Goal: Task Accomplishment & Management: Use online tool/utility

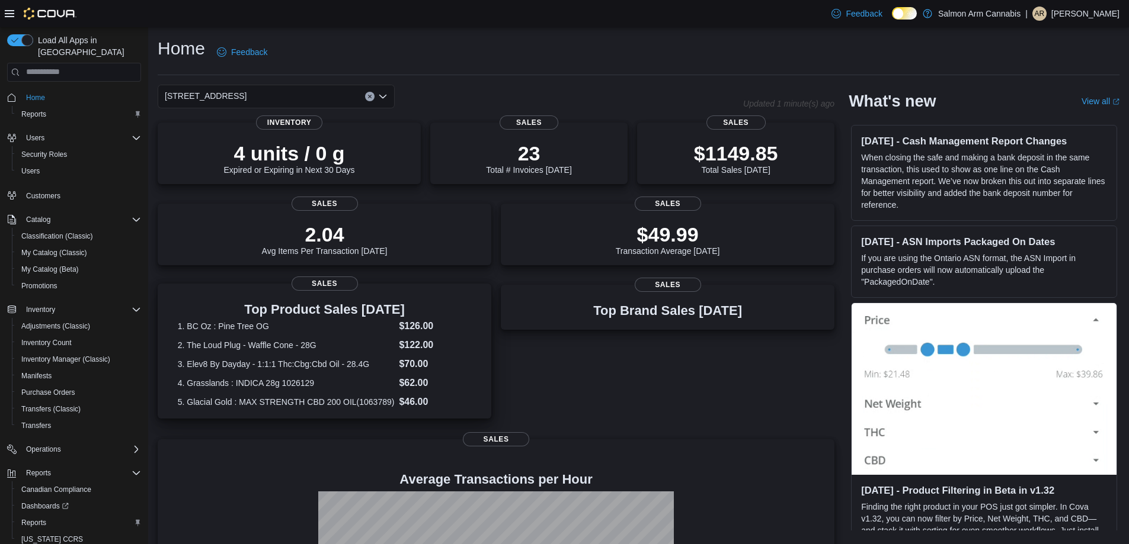
scroll to position [149, 0]
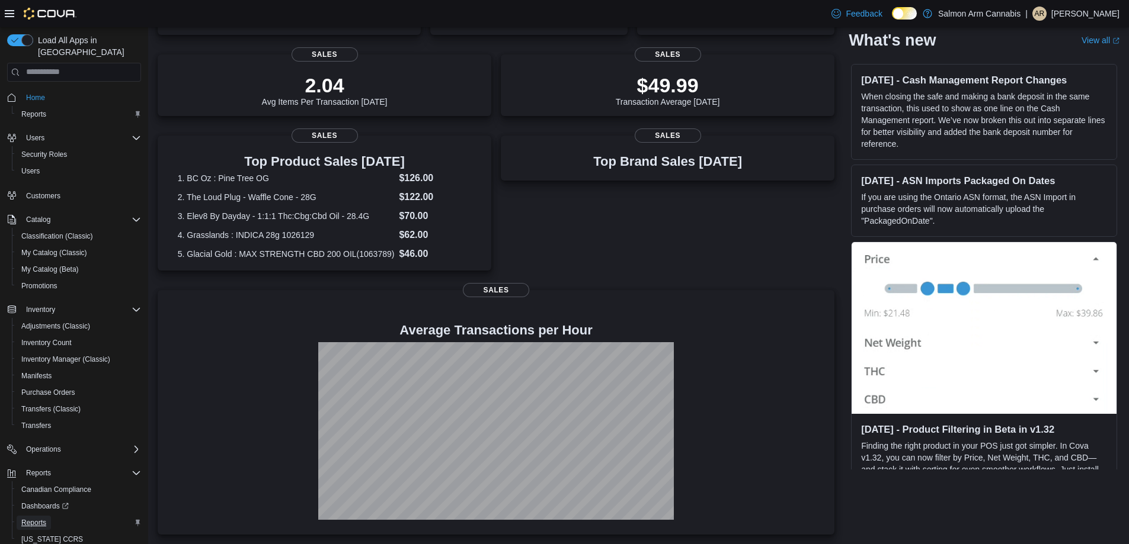
click at [35, 518] on span "Reports" at bounding box center [33, 522] width 25 height 9
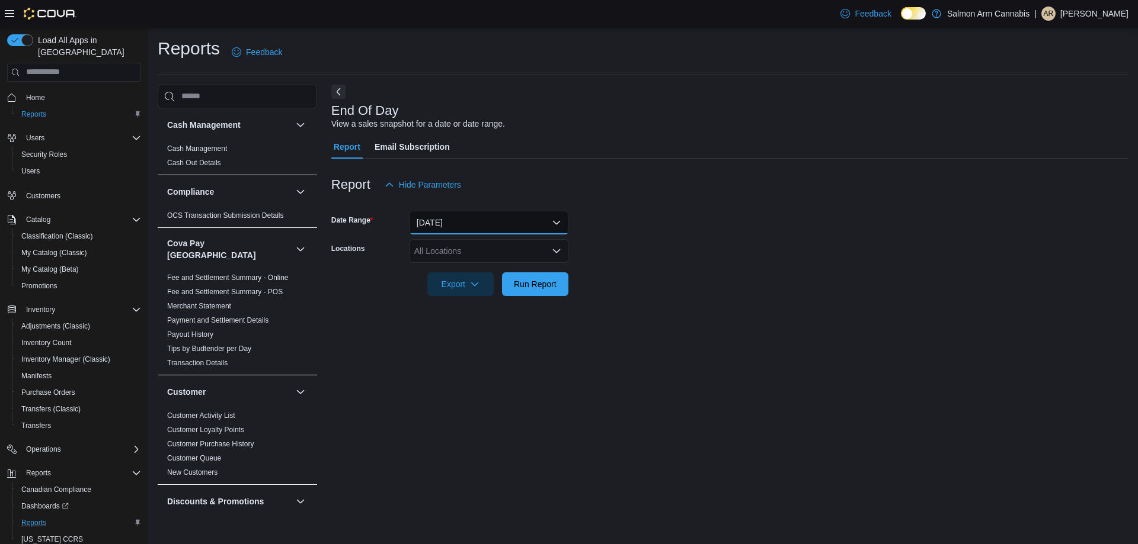
click at [453, 220] on button "[DATE]" at bounding box center [488, 223] width 159 height 24
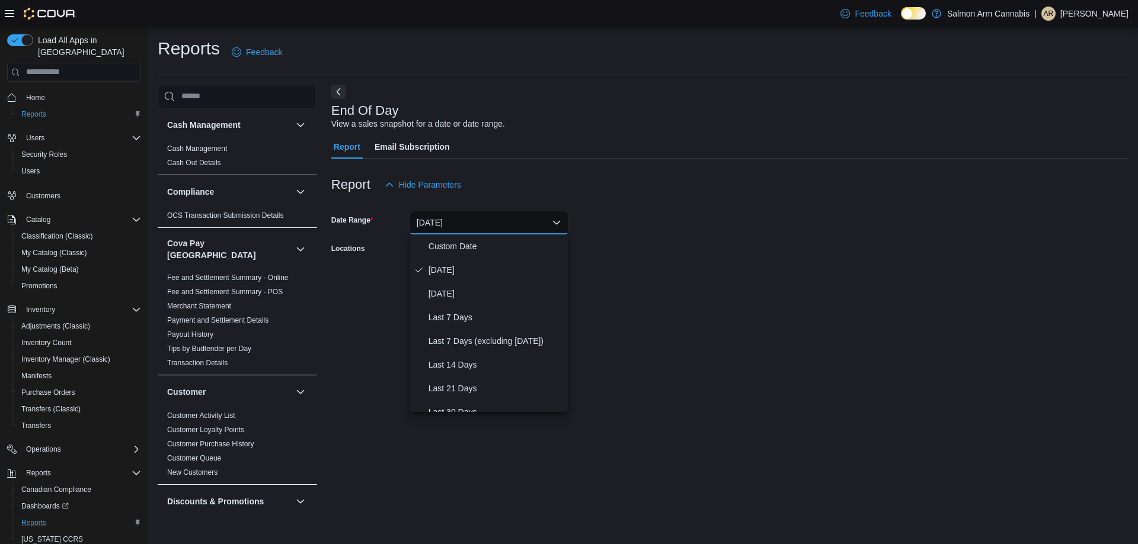
drag, startPoint x: 802, startPoint y: 252, endPoint x: 479, endPoint y: 260, distance: 323.0
click at [791, 252] on form "Date Range [DATE] Locations All Locations Export Run Report" at bounding box center [729, 247] width 797 height 100
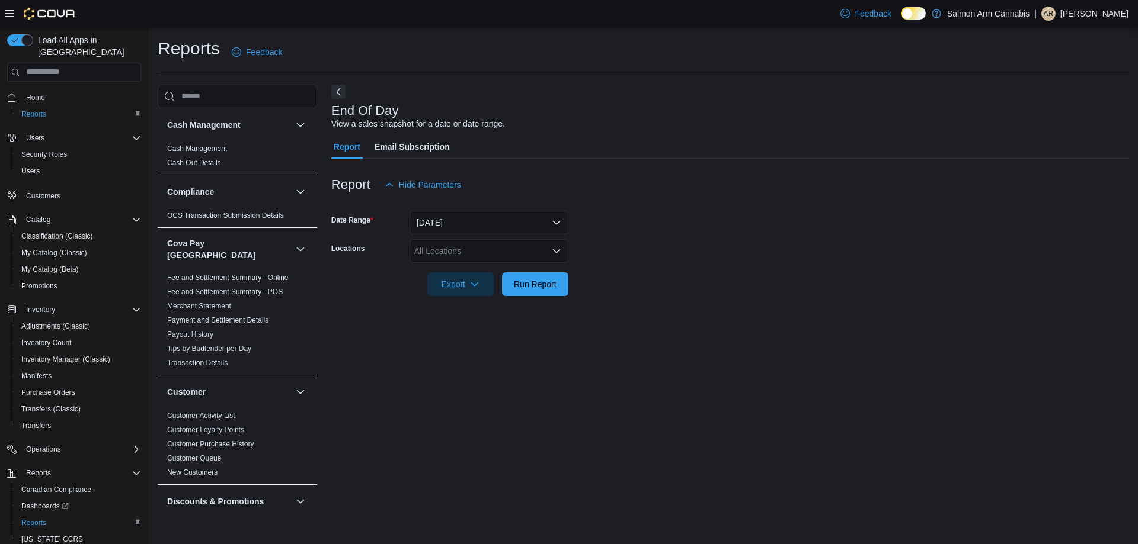
click at [468, 259] on div "All Locations" at bounding box center [488, 251] width 159 height 24
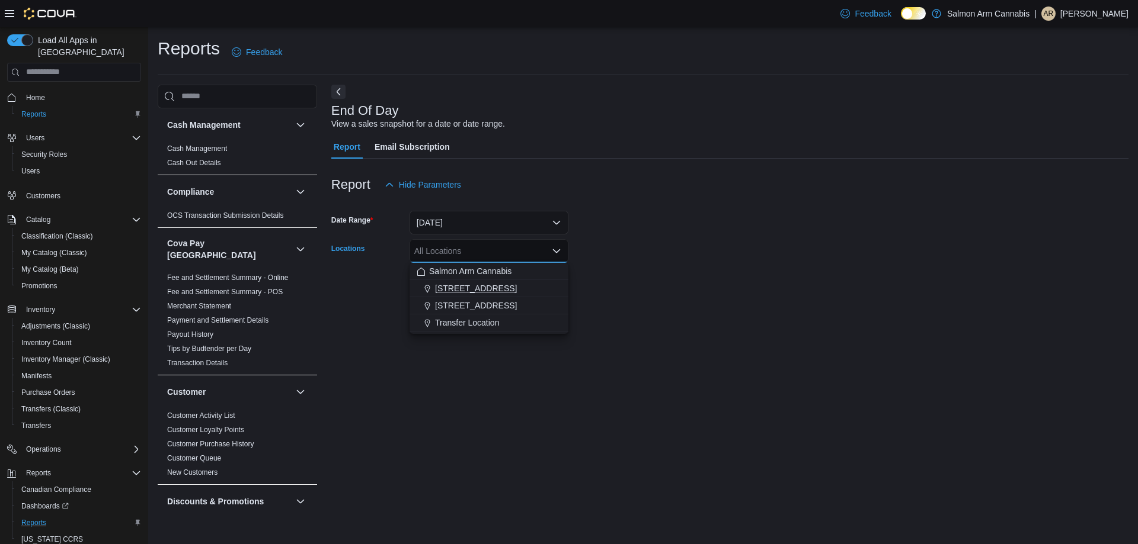
click at [462, 291] on span "[STREET_ADDRESS]" at bounding box center [476, 289] width 82 height 12
click at [677, 287] on form "Date Range [DATE] Locations [STREET_ADDRESS] Combo box. Selected. [STREET_ADDRE…" at bounding box center [729, 247] width 797 height 100
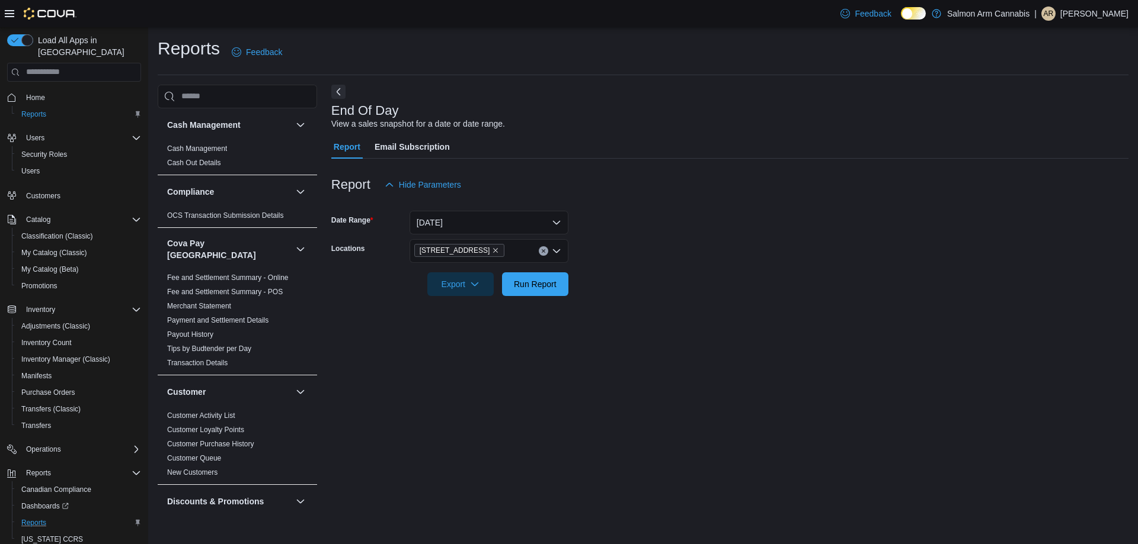
click at [569, 280] on form "Date Range [DATE] Locations [STREET_ADDRESS] Export Run Report" at bounding box center [729, 247] width 797 height 100
click at [554, 281] on span "Run Report" at bounding box center [535, 284] width 43 height 12
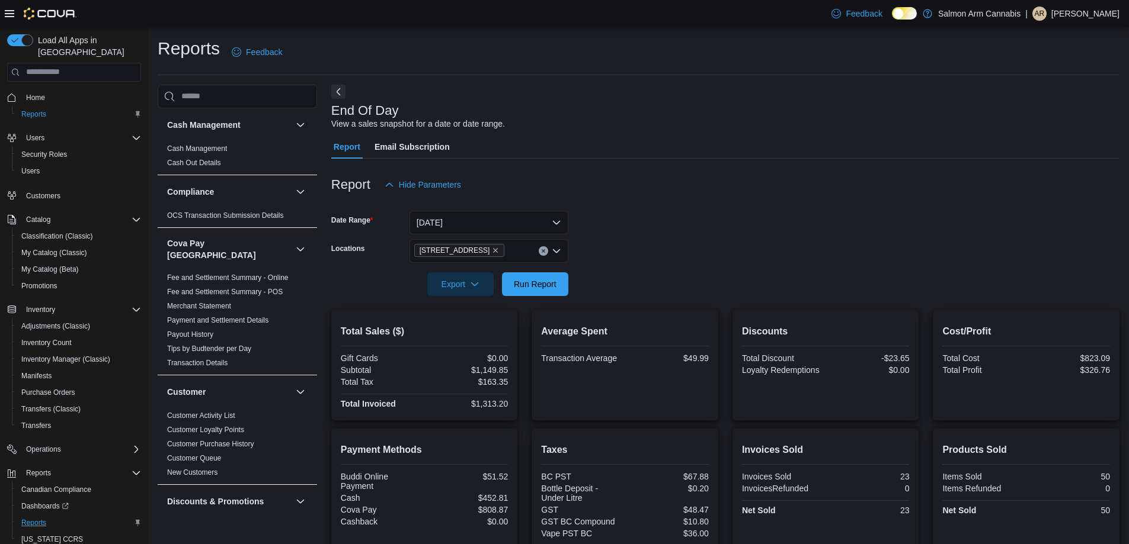
scroll to position [105, 0]
click at [547, 289] on span "Run Report" at bounding box center [535, 284] width 43 height 12
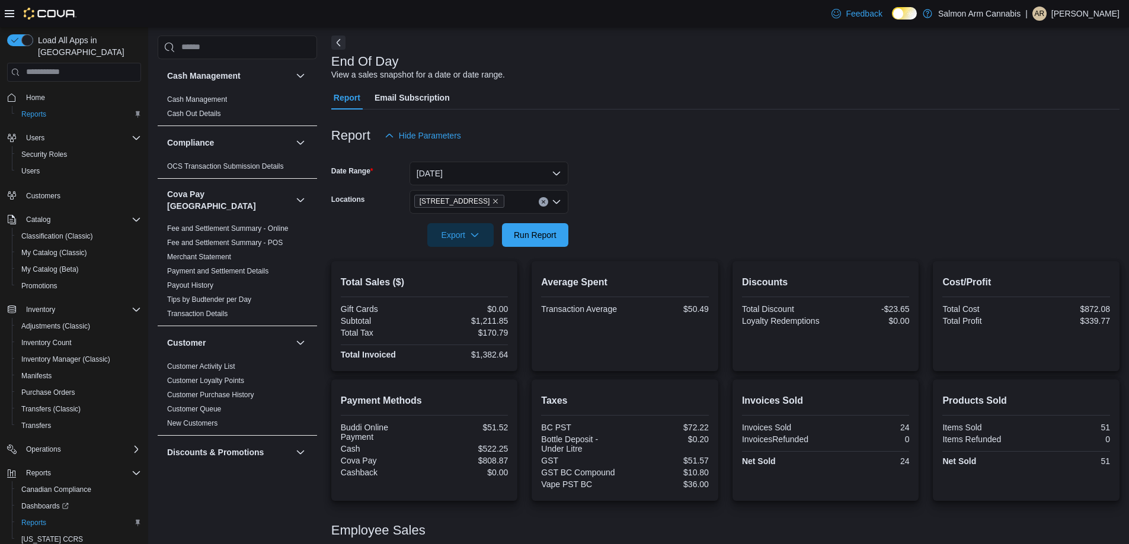
scroll to position [105, 0]
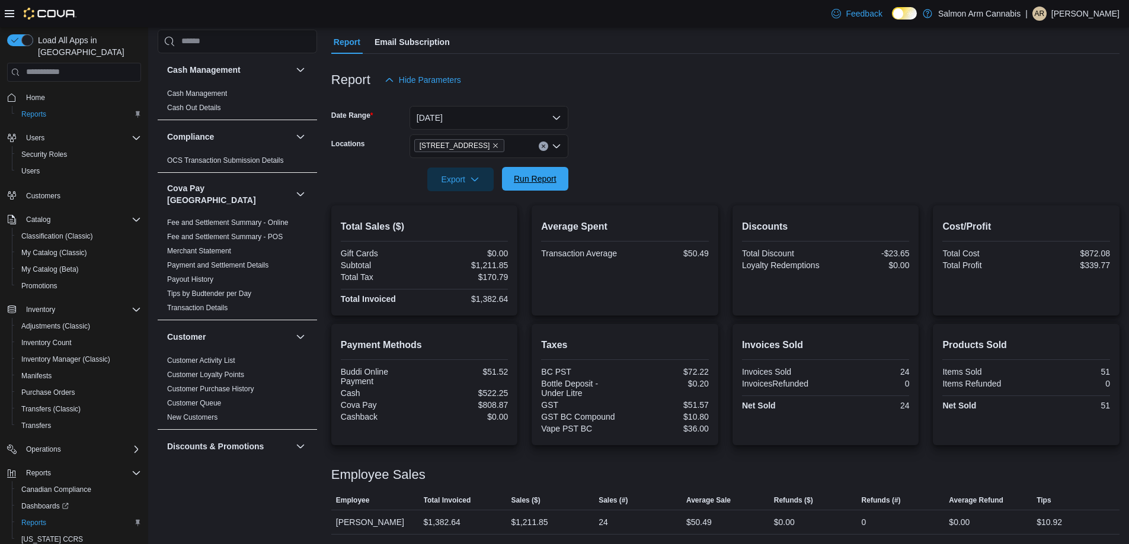
click at [537, 177] on span "Run Report" at bounding box center [535, 179] width 43 height 12
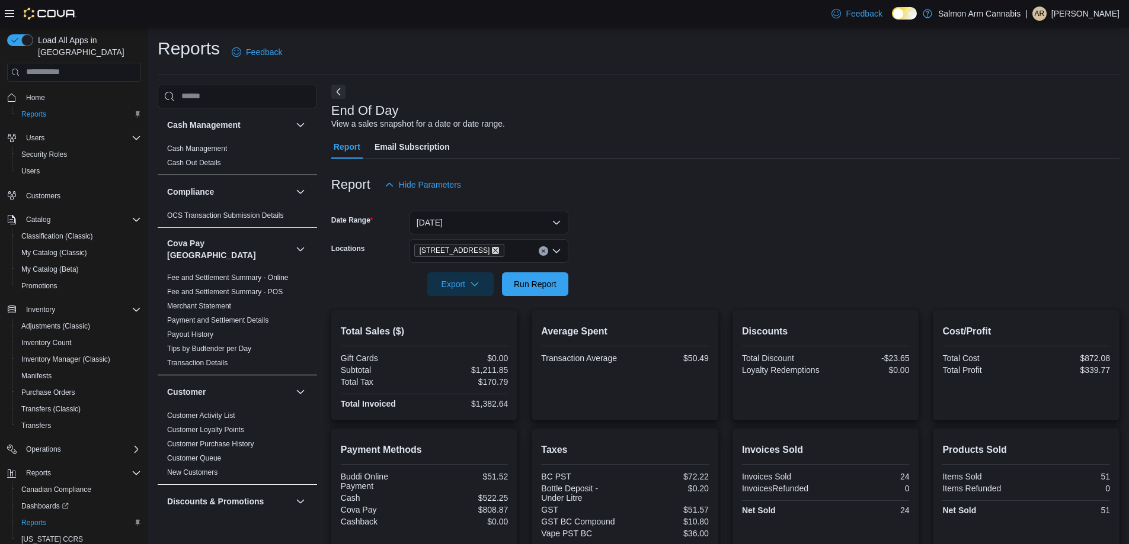
click at [493, 249] on icon "Remove 111 Lakeshore Dr. NE from selection in this group" at bounding box center [495, 250] width 7 height 7
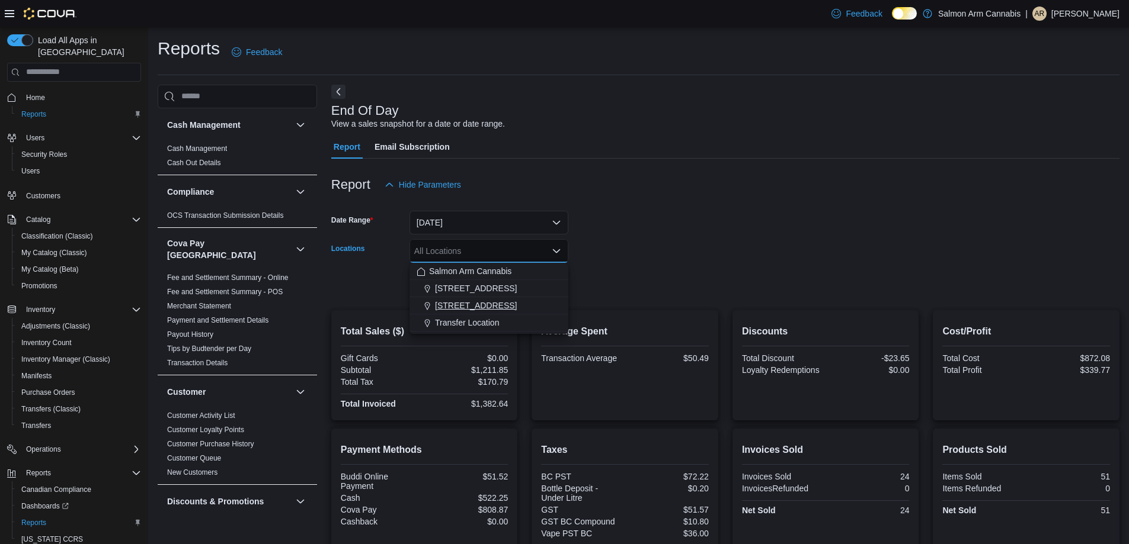
click at [494, 300] on span "[STREET_ADDRESS]" at bounding box center [476, 306] width 82 height 12
click at [627, 249] on form "Date Range Today Locations 81B Shuswap St NW Combo box. Selected. 81B Shuswap S…" at bounding box center [725, 247] width 788 height 100
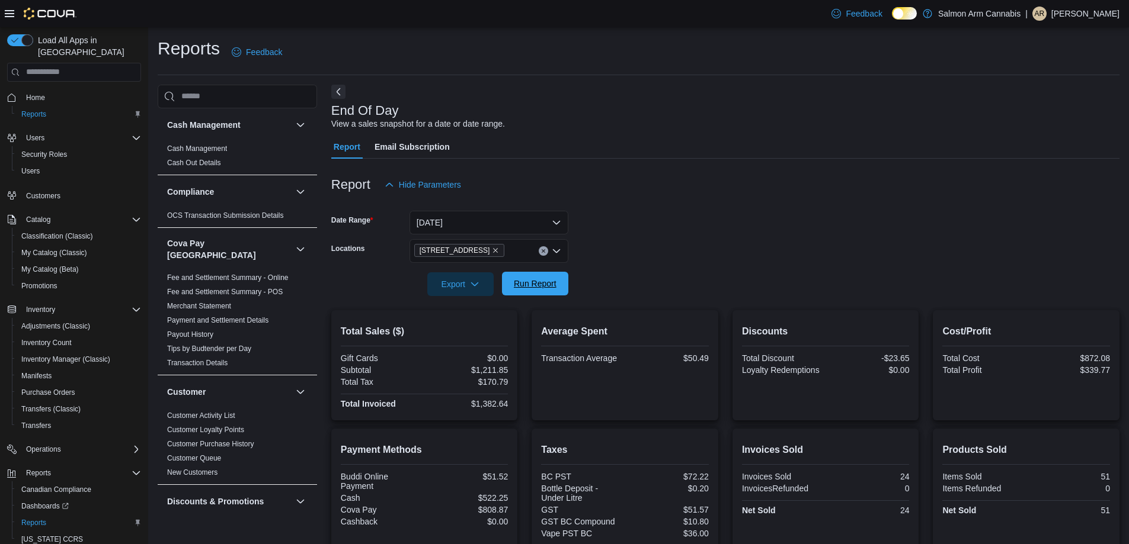
click at [538, 284] on span "Run Report" at bounding box center [535, 284] width 43 height 12
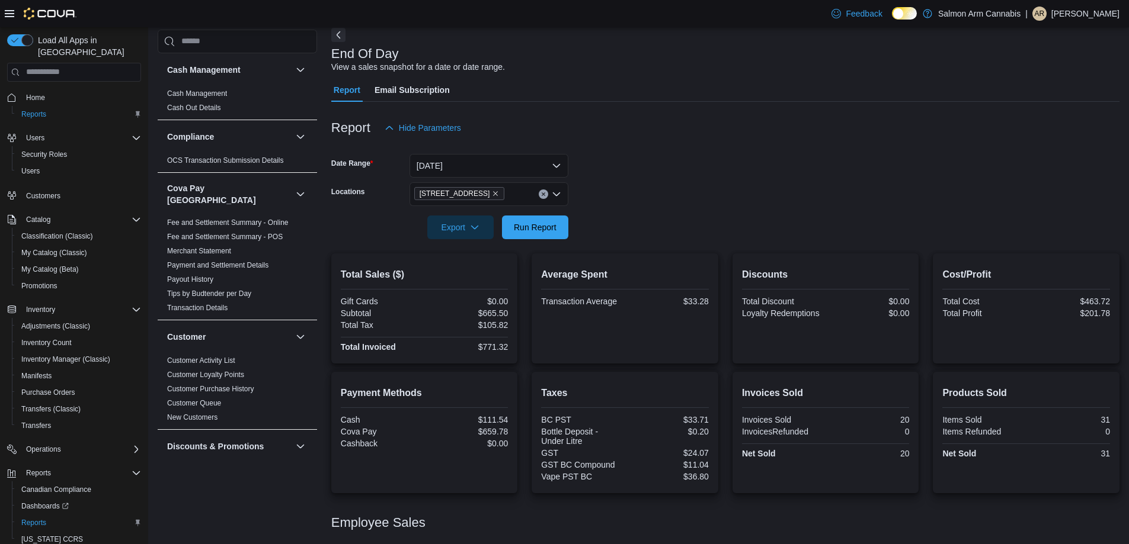
scroll to position [105, 0]
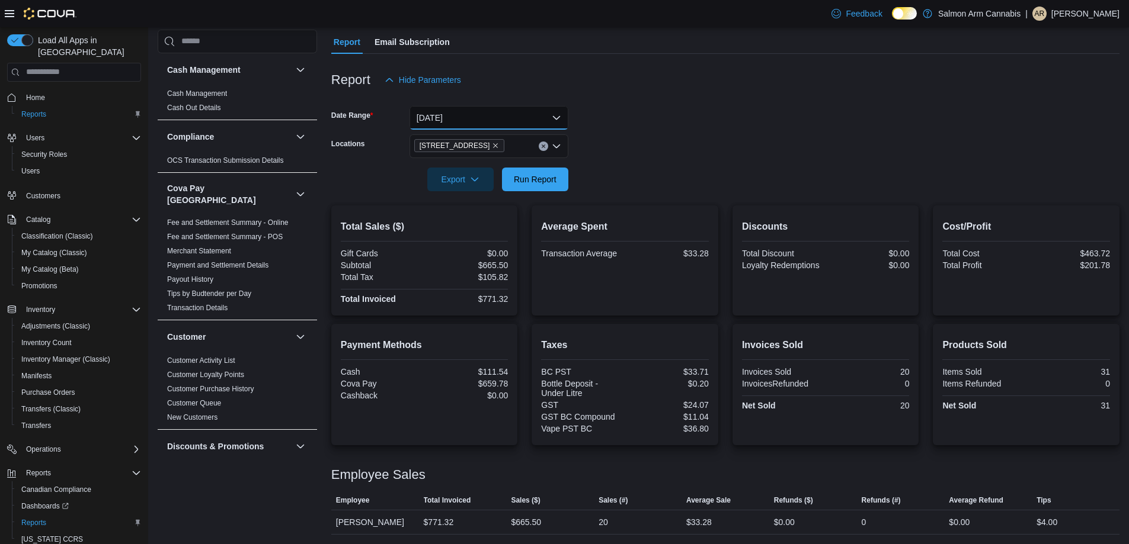
click at [481, 114] on button "[DATE]" at bounding box center [488, 118] width 159 height 24
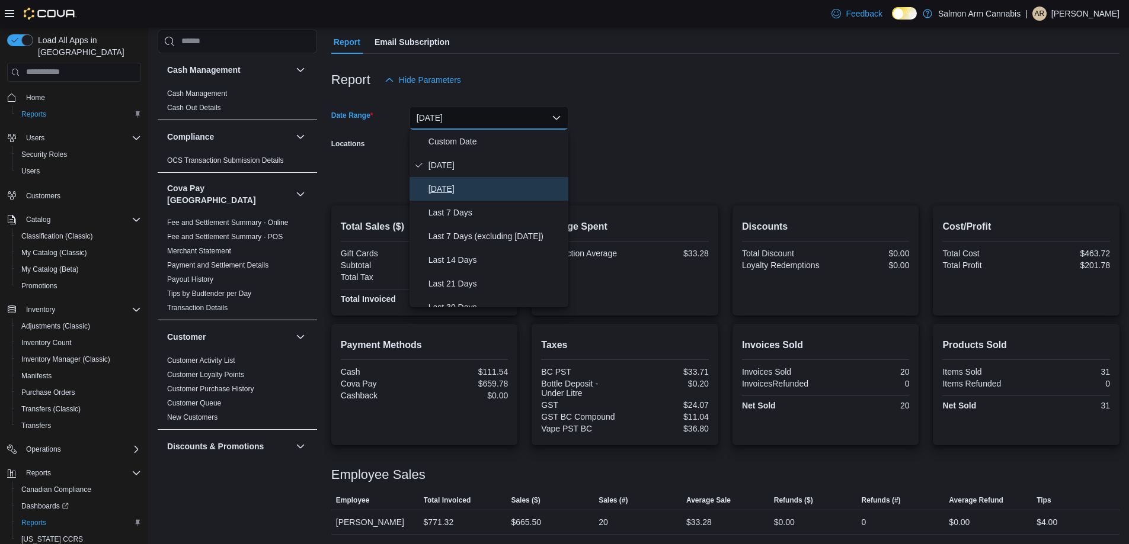
click at [463, 190] on span "[DATE]" at bounding box center [495, 189] width 135 height 14
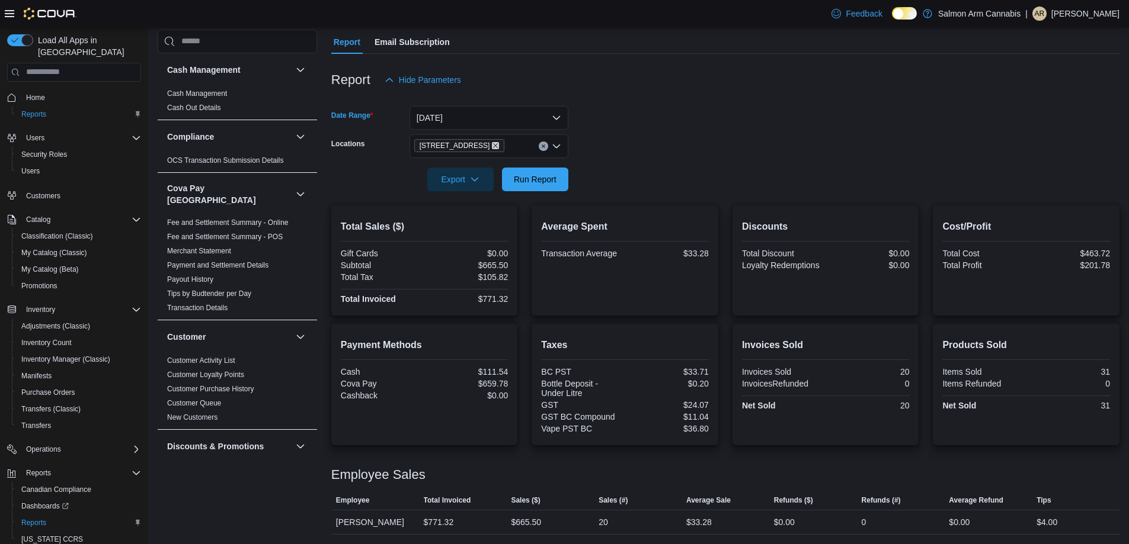
click at [492, 145] on icon "Remove 81B Shuswap St NW from selection in this group" at bounding box center [495, 145] width 7 height 7
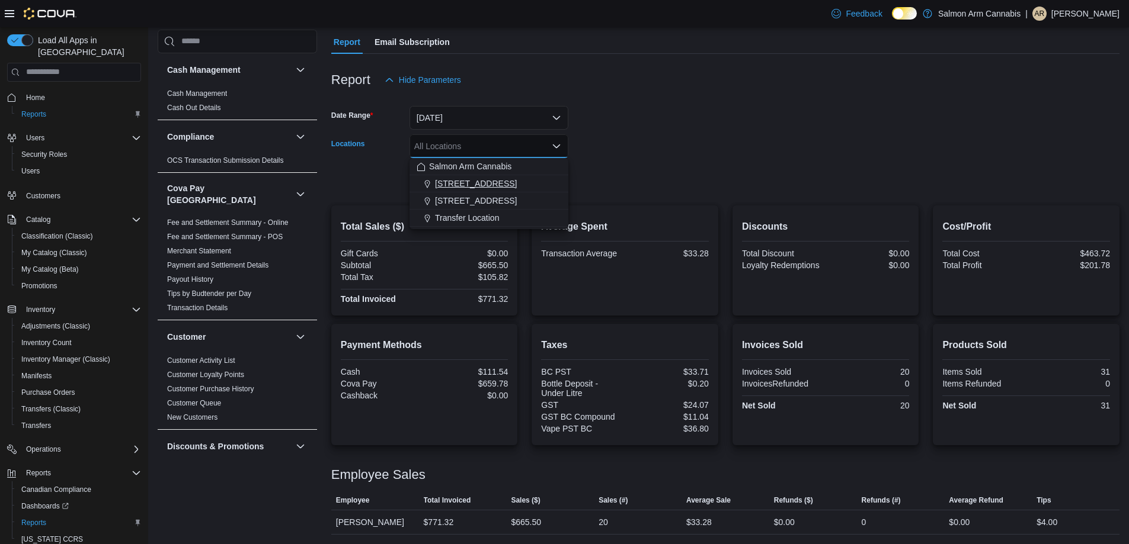
click at [478, 182] on span "[STREET_ADDRESS]" at bounding box center [476, 184] width 82 height 12
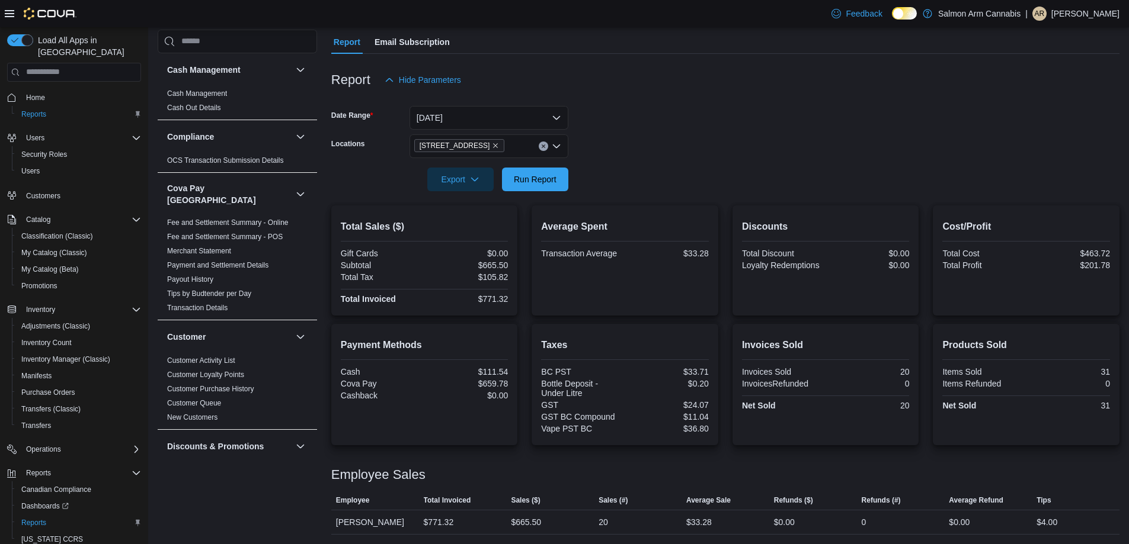
click at [685, 140] on form "Date Range Yesterday Locations 111 Lakeshore Dr. NE Export Run Report" at bounding box center [725, 142] width 788 height 100
click at [527, 178] on span "Run Report" at bounding box center [535, 179] width 43 height 12
